Goal: Task Accomplishment & Management: Manage account settings

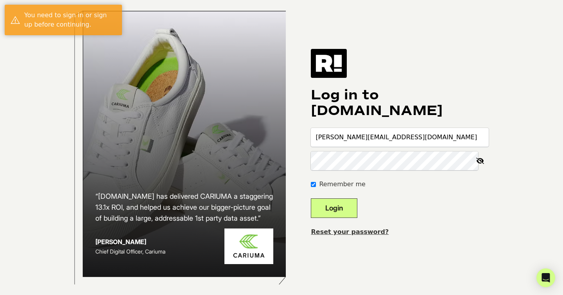
click at [383, 147] on input "[PERSON_NAME][EMAIL_ADDRESS][DOMAIN_NAME]" at bounding box center [400, 137] width 178 height 19
click at [353, 209] on button "Login" at bounding box center [334, 208] width 47 height 20
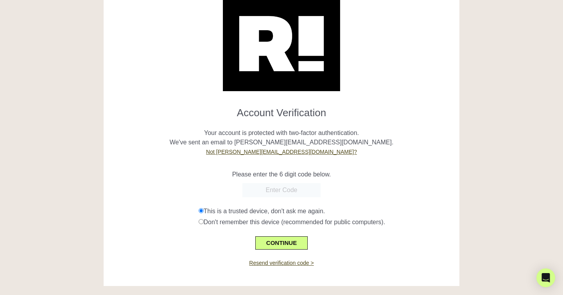
scroll to position [34, 0]
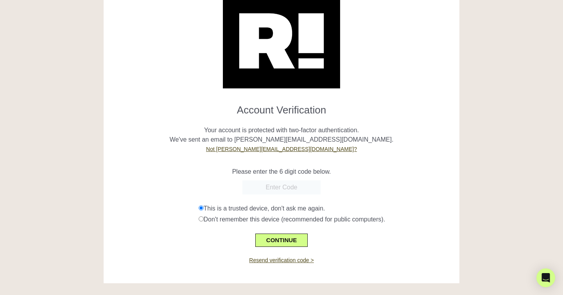
paste input "525605"
type input "525605"
click at [275, 242] on button "CONTINUE" at bounding box center [281, 239] width 52 height 13
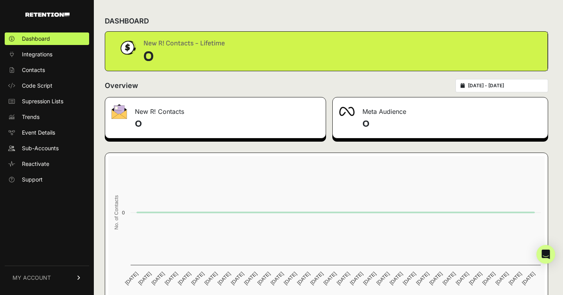
click at [52, 278] on link "MY ACCOUNT" at bounding box center [47, 277] width 84 height 24
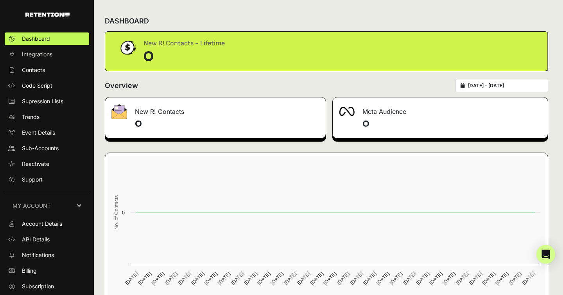
scroll to position [14, 0]
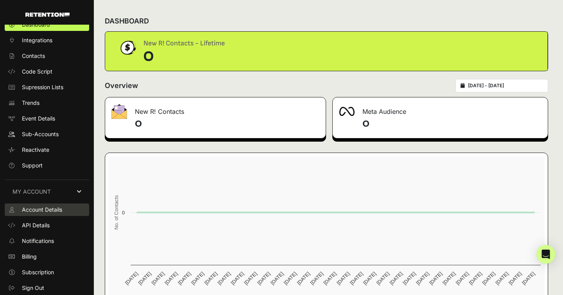
click at [64, 213] on link "Account Details" at bounding box center [47, 209] width 84 height 13
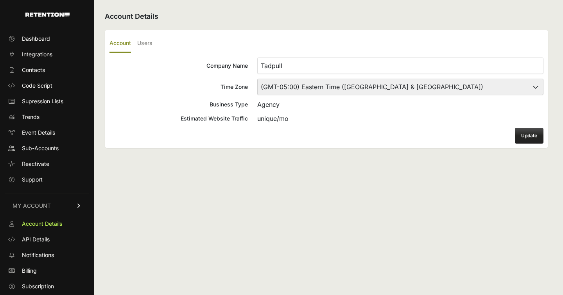
scroll to position [14, 0]
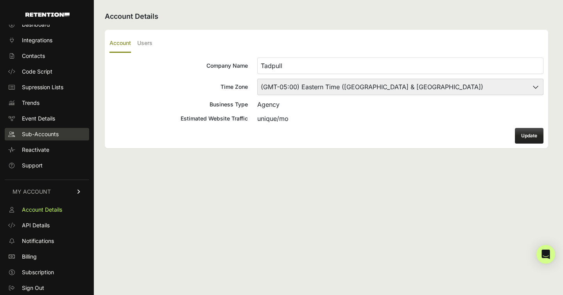
click at [59, 129] on link "Sub-Accounts" at bounding box center [47, 134] width 84 height 13
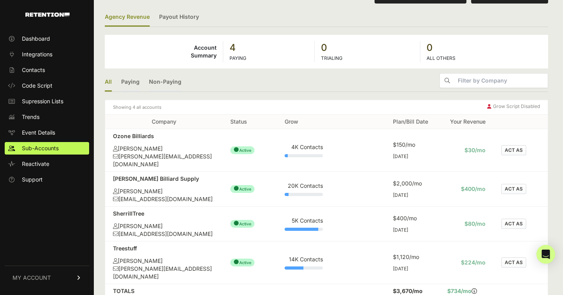
scroll to position [30, 0]
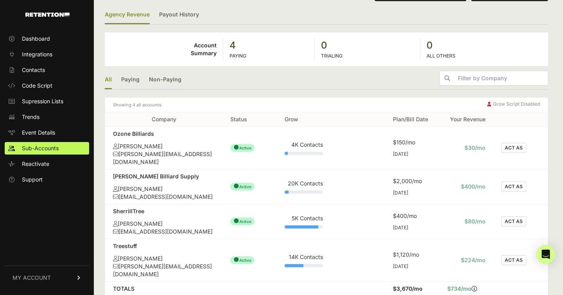
drag, startPoint x: 508, startPoint y: 216, endPoint x: 470, endPoint y: 214, distance: 37.9
click at [508, 216] on button "ACT AS" at bounding box center [513, 221] width 25 height 10
